Goal: Information Seeking & Learning: Learn about a topic

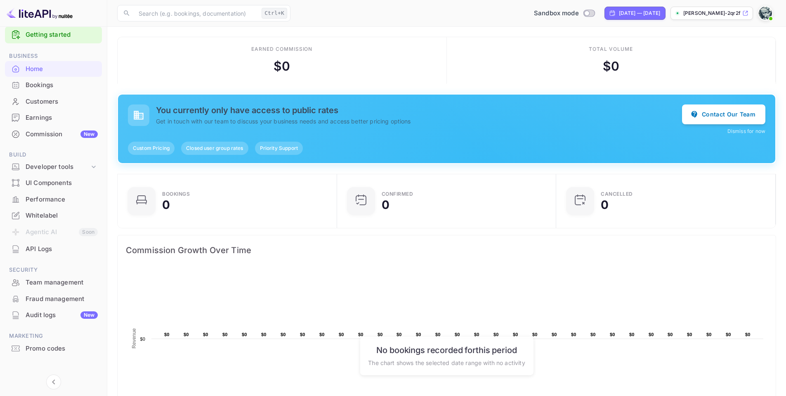
scroll to position [19, 0]
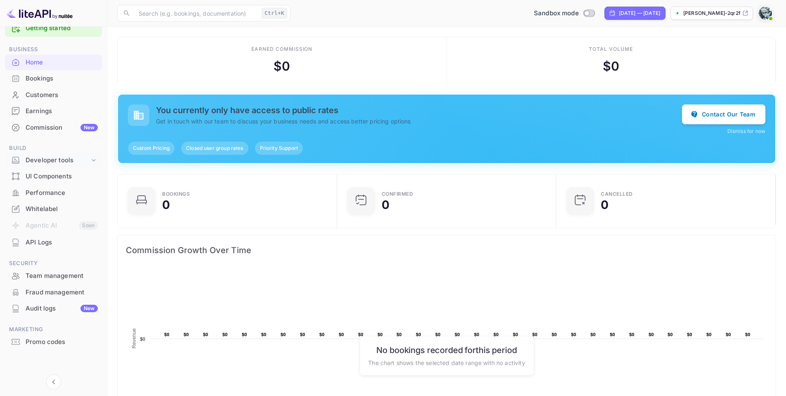
click at [79, 161] on div "Developer tools" at bounding box center [58, 160] width 64 height 9
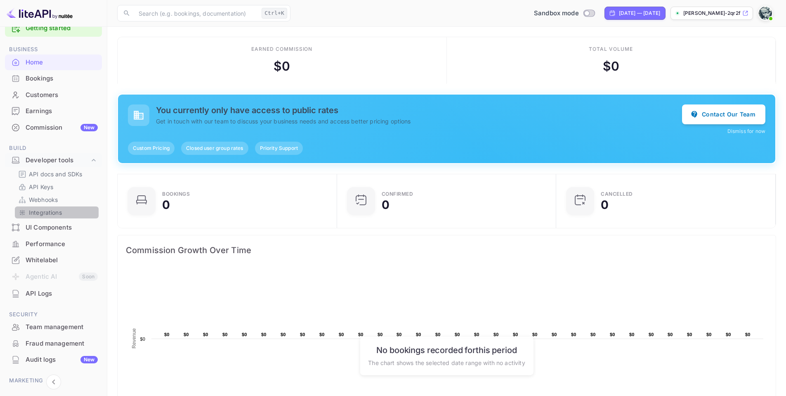
click at [62, 212] on link "Integrations" at bounding box center [56, 212] width 77 height 9
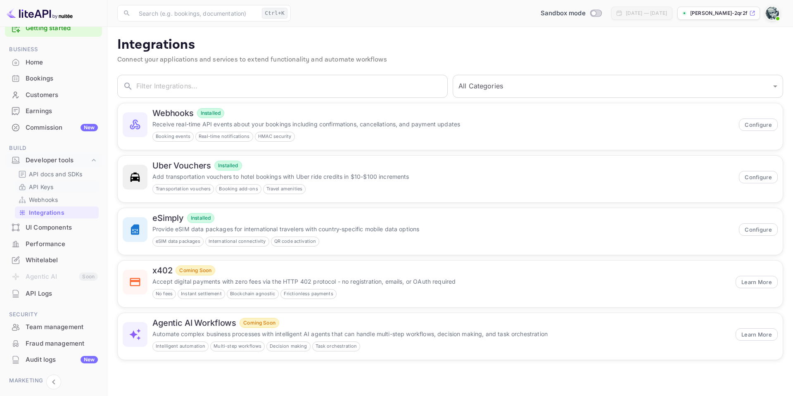
click at [50, 186] on p "API Keys" at bounding box center [41, 186] width 24 height 9
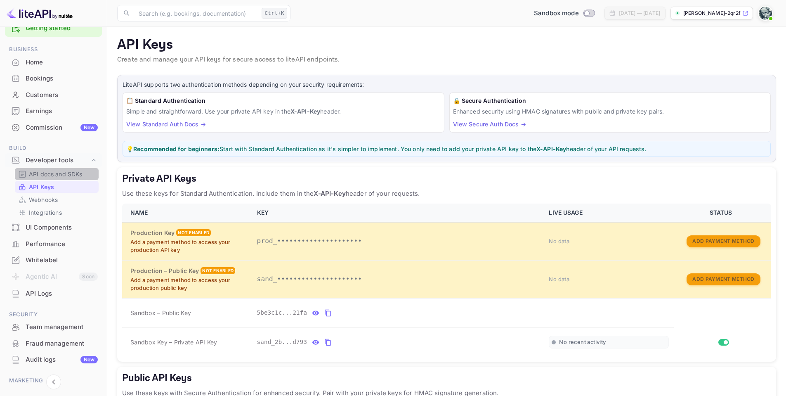
click at [61, 178] on p "API docs and SDKs" at bounding box center [56, 174] width 54 height 9
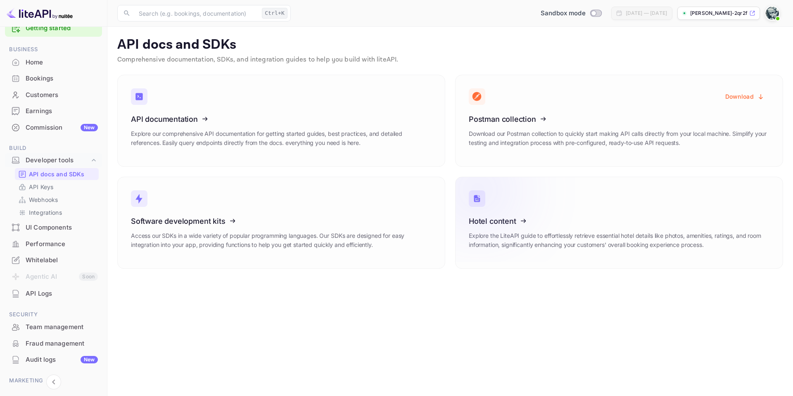
click at [521, 217] on icon at bounding box center [519, 219] width 128 height 85
